Goal: Communication & Community: Ask a question

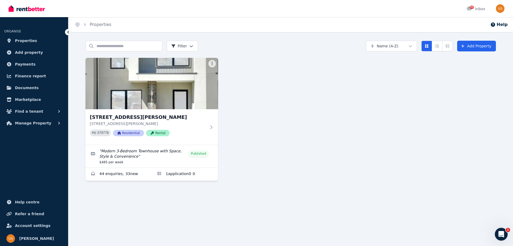
click at [306, 153] on div "[STREET_ADDRESS][PERSON_NAME][PERSON_NAME] PID 379778 Residential Rental " Mode…" at bounding box center [290, 119] width 410 height 123
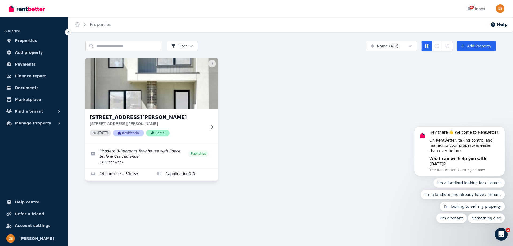
click at [164, 119] on h3 "[STREET_ADDRESS][PERSON_NAME]" at bounding box center [148, 116] width 116 height 7
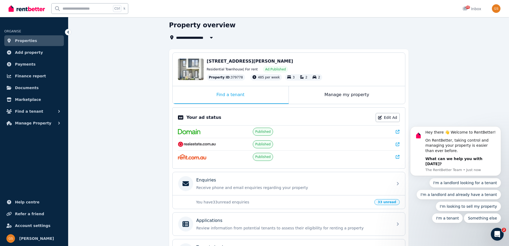
scroll to position [33, 0]
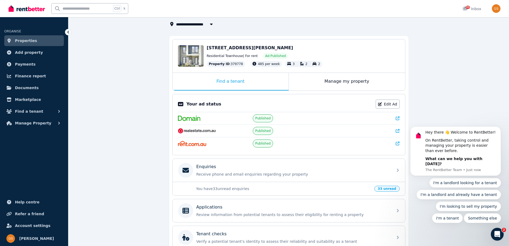
click at [396, 143] on icon at bounding box center [398, 143] width 4 height 4
click at [400, 129] on div "Your ad status Edit Ad Published Published Published" at bounding box center [288, 124] width 233 height 61
click at [398, 130] on icon at bounding box center [398, 131] width 4 height 4
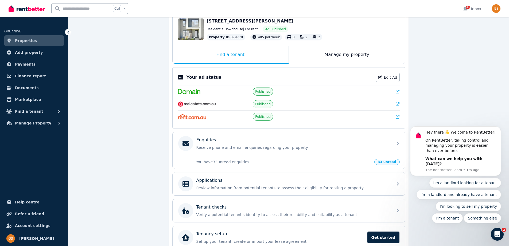
scroll to position [87, 0]
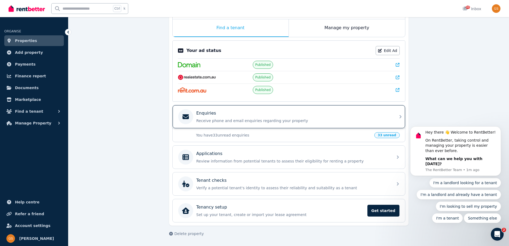
click at [316, 111] on div "Enquiries" at bounding box center [292, 113] width 193 height 6
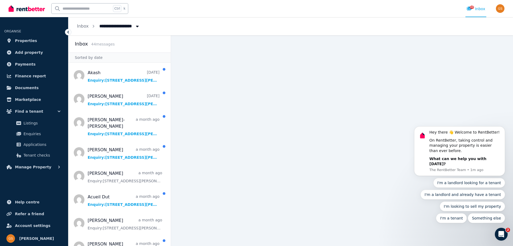
click at [25, 7] on img at bounding box center [27, 9] width 36 height 8
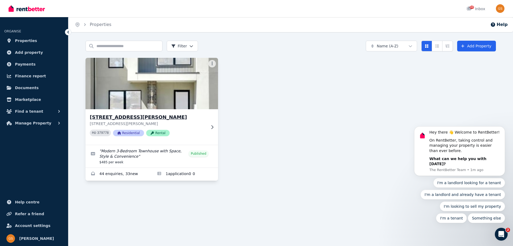
click at [174, 123] on p "[STREET_ADDRESS][PERSON_NAME]" at bounding box center [148, 123] width 116 height 5
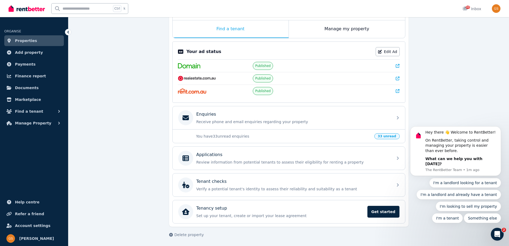
scroll to position [87, 0]
click at [496, 234] on icon "Open Intercom Messenger" at bounding box center [496, 233] width 9 height 9
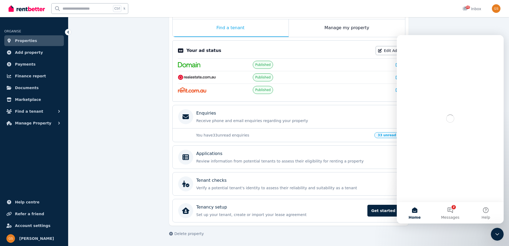
scroll to position [0, 0]
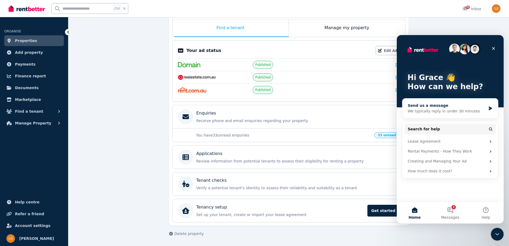
click at [423, 108] on div "Send us a message" at bounding box center [447, 106] width 78 height 6
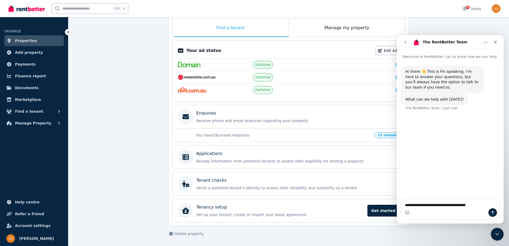
type textarea "**********"
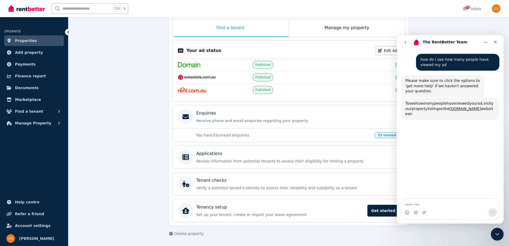
scroll to position [56, 0]
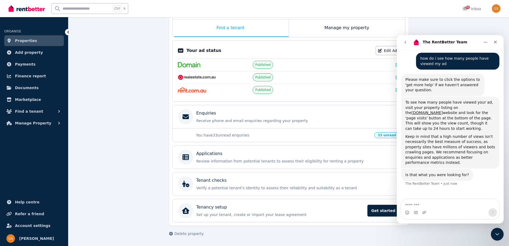
drag, startPoint x: 386, startPoint y: 76, endPoint x: 394, endPoint y: 76, distance: 8.0
click at [387, 76] on div at bounding box center [364, 77] width 72 height 5
click at [396, 76] on icon at bounding box center [398, 77] width 4 height 4
click at [371, 67] on div at bounding box center [364, 64] width 72 height 5
click at [395, 64] on div at bounding box center [364, 64] width 72 height 5
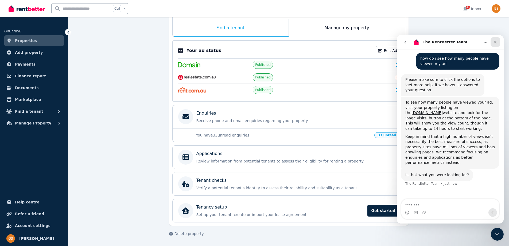
click at [496, 41] on div "Close" at bounding box center [496, 42] width 10 height 10
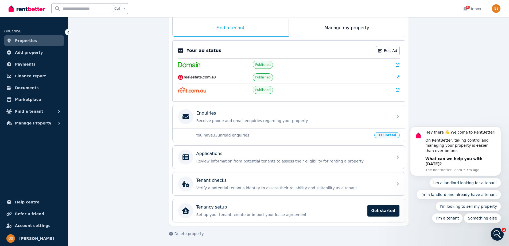
scroll to position [0, 0]
click at [397, 66] on icon at bounding box center [398, 65] width 4 height 4
